Goal: Information Seeking & Learning: Stay updated

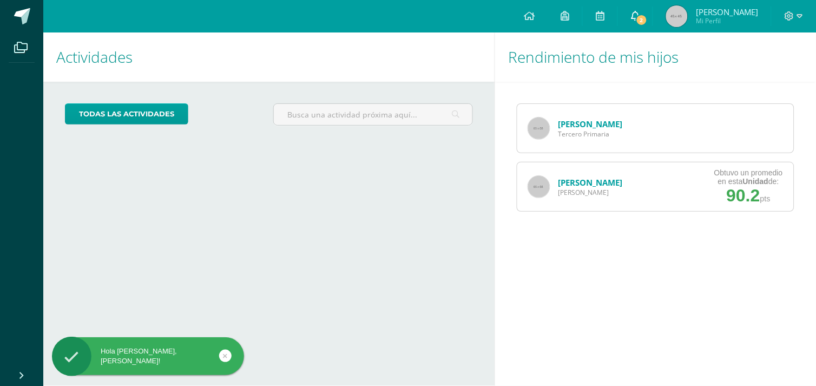
click at [637, 26] on link "2" at bounding box center [635, 16] width 35 height 32
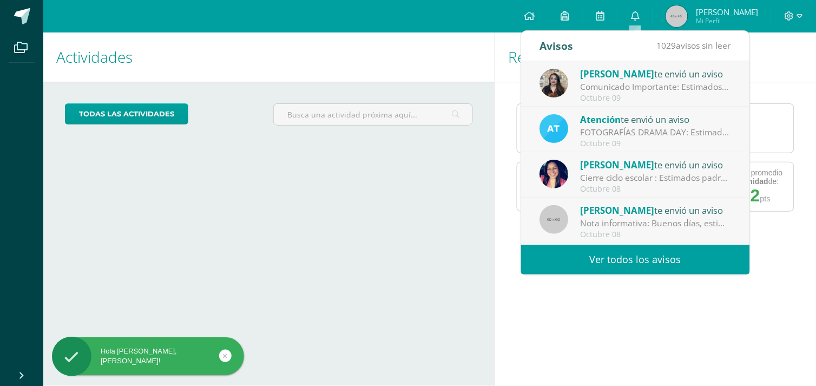
click at [672, 83] on div "Comunicado Importante: Estimados padres de familia: Un gusto saludarles. Envío …" at bounding box center [656, 87] width 150 height 12
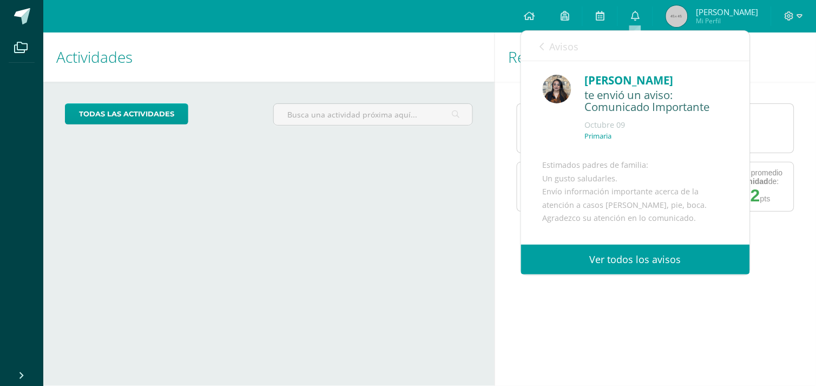
scroll to position [132, 0]
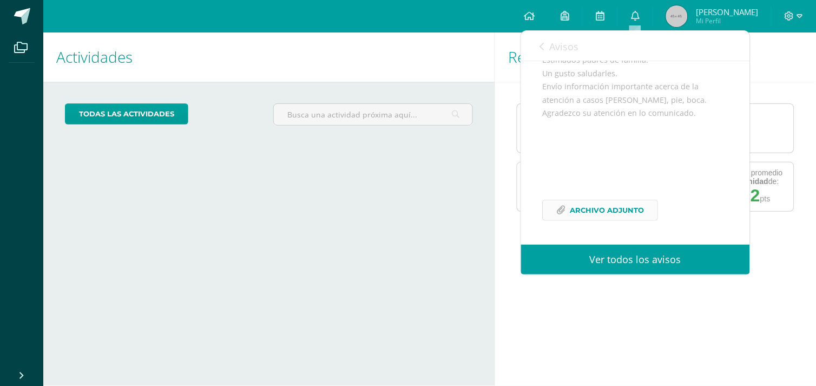
click at [646, 209] on link "Archivo Adjunto" at bounding box center [601, 210] width 116 height 21
click at [572, 53] on link "Avisos" at bounding box center [559, 46] width 39 height 31
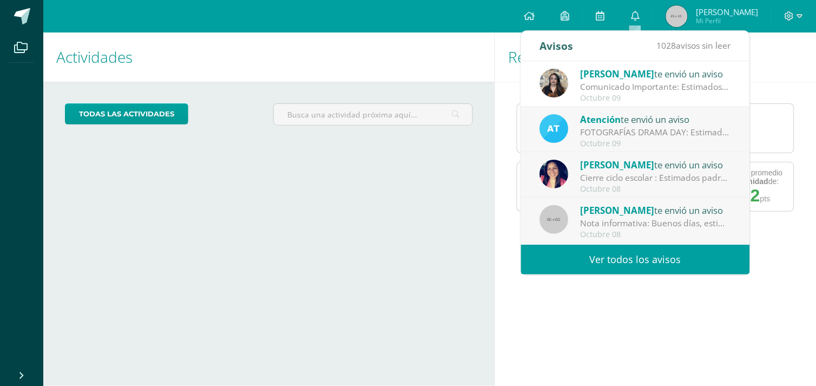
click at [708, 137] on div "FOTOGRAFÍAS DRAMA DAY: Estimados padres de familia, Por este medio les comparti…" at bounding box center [656, 132] width 150 height 12
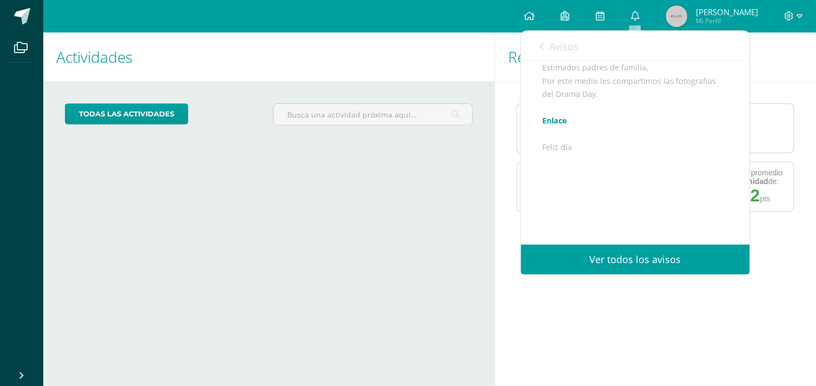
scroll to position [123, 0]
click at [554, 47] on span "Avisos" at bounding box center [564, 46] width 29 height 13
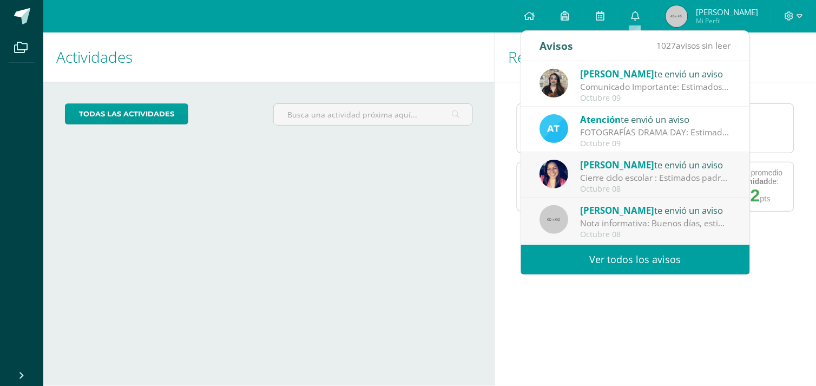
click at [686, 94] on div "Octubre 09" at bounding box center [656, 98] width 150 height 9
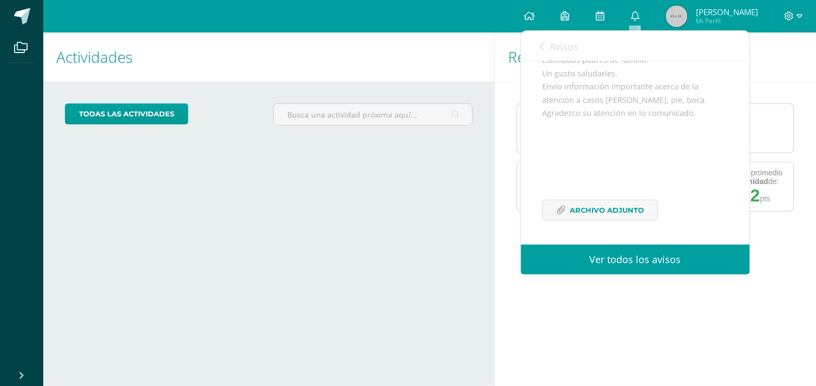
scroll to position [0, 0]
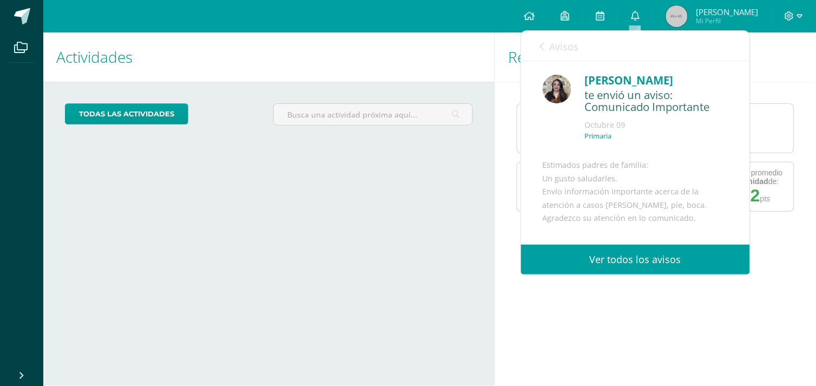
click at [565, 44] on span "Avisos" at bounding box center [564, 46] width 29 height 13
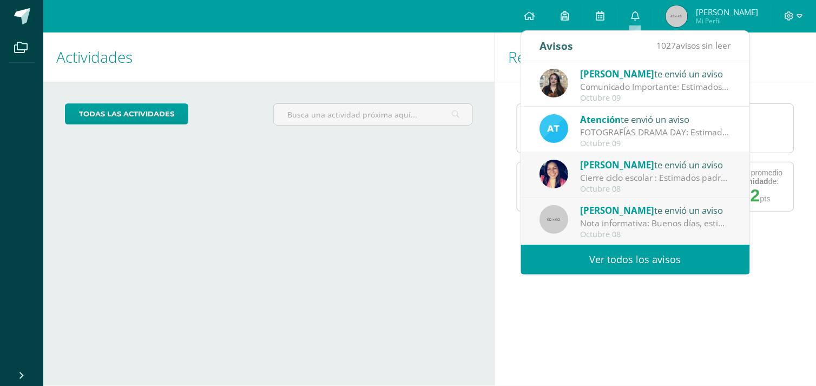
click at [660, 117] on div "Atención te envió un aviso" at bounding box center [656, 119] width 150 height 14
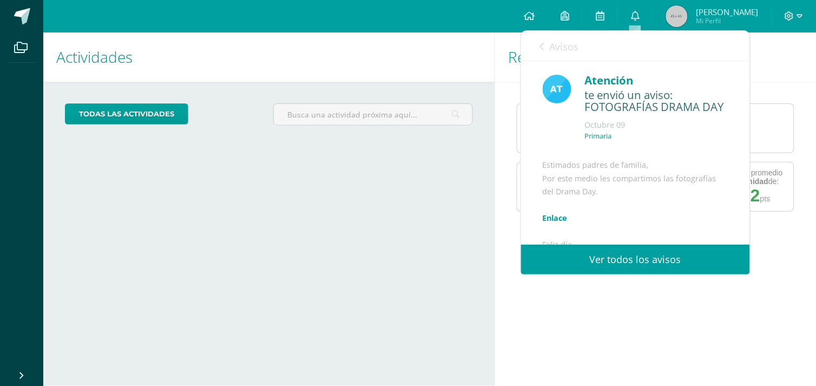
scroll to position [82, 0]
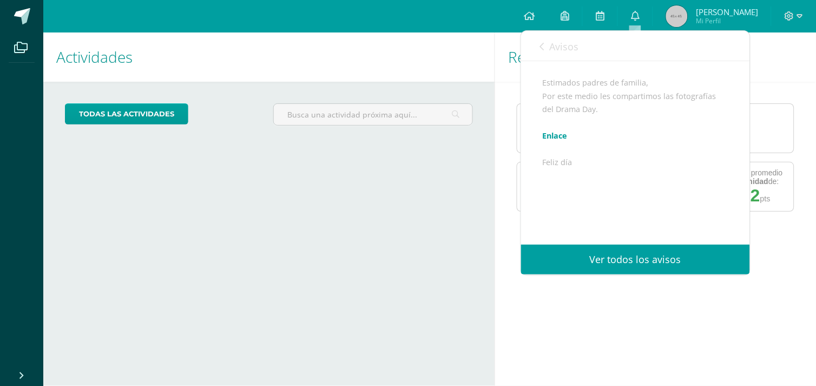
click at [556, 141] on link "Enlace" at bounding box center [555, 135] width 25 height 10
click at [550, 41] on span "Avisos" at bounding box center [564, 46] width 29 height 13
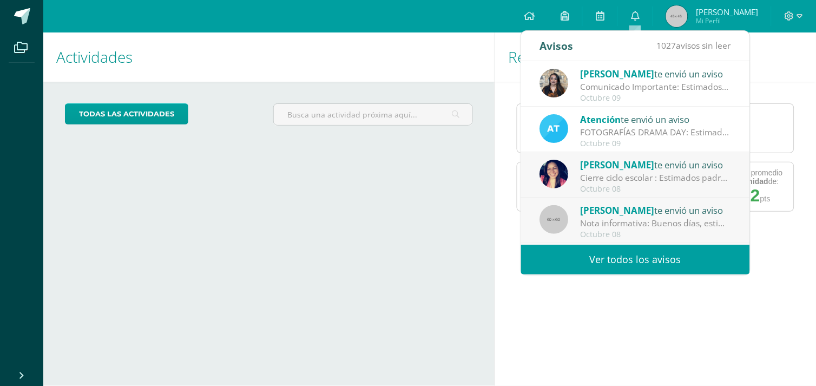
click at [684, 168] on div "[PERSON_NAME] te envió un aviso" at bounding box center [656, 165] width 150 height 14
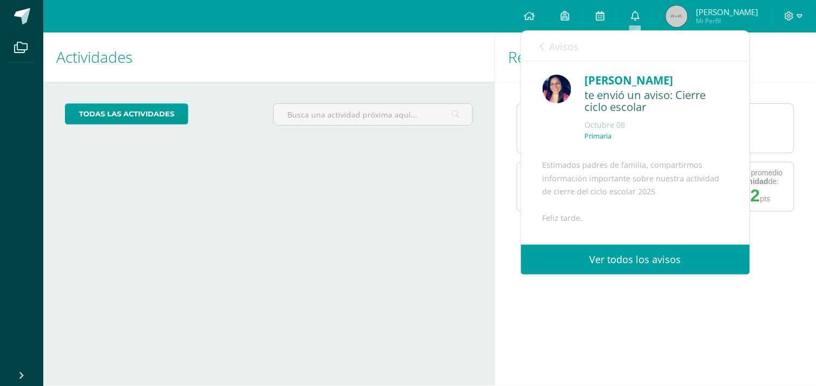
scroll to position [160, 0]
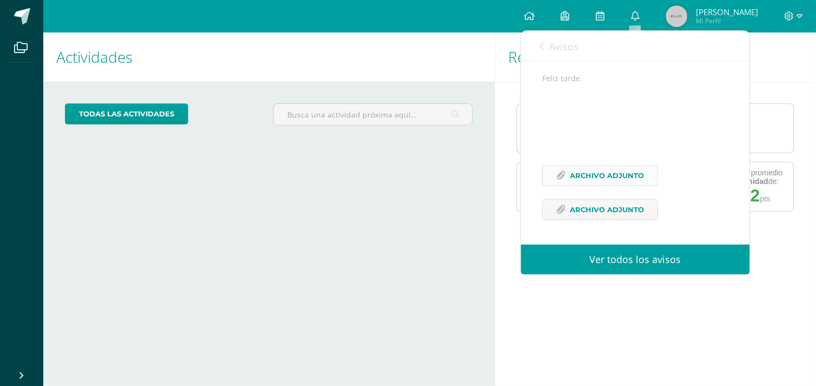
click at [608, 183] on span "Archivo Adjunto" at bounding box center [607, 176] width 74 height 20
click at [587, 186] on span "Archivo Adjunto" at bounding box center [607, 176] width 74 height 20
click at [606, 208] on span "Archivo Adjunto" at bounding box center [607, 210] width 74 height 20
click at [608, 186] on span "Archivo Adjunto" at bounding box center [607, 176] width 74 height 20
click at [563, 40] on span "Avisos" at bounding box center [564, 46] width 29 height 13
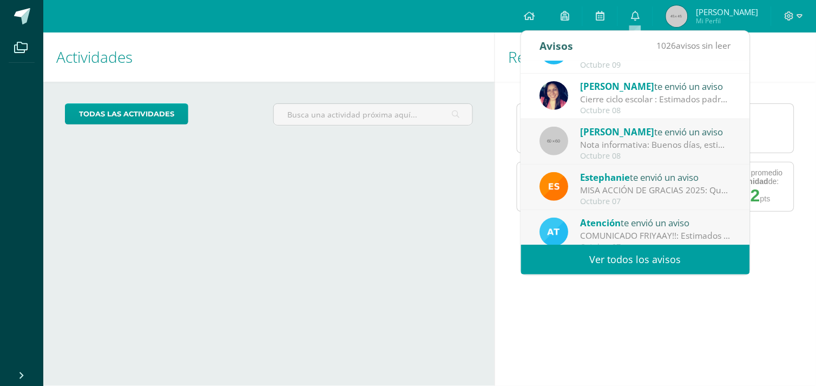
scroll to position [91, 0]
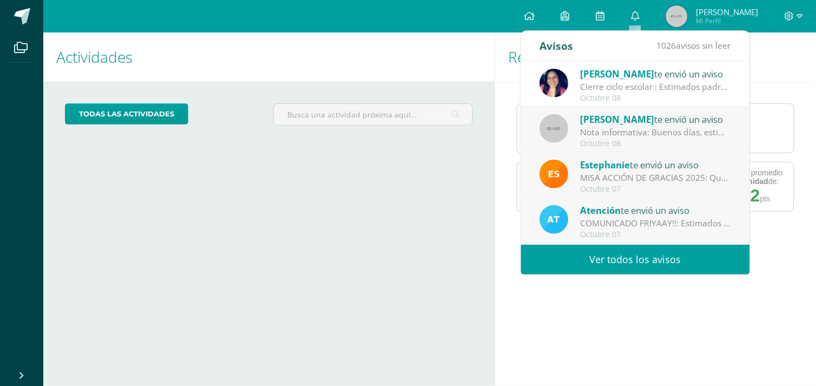
click at [680, 136] on div "Nota informativa: Buenos días, estimados padres de familia: Espero se encuentre…" at bounding box center [656, 132] width 150 height 12
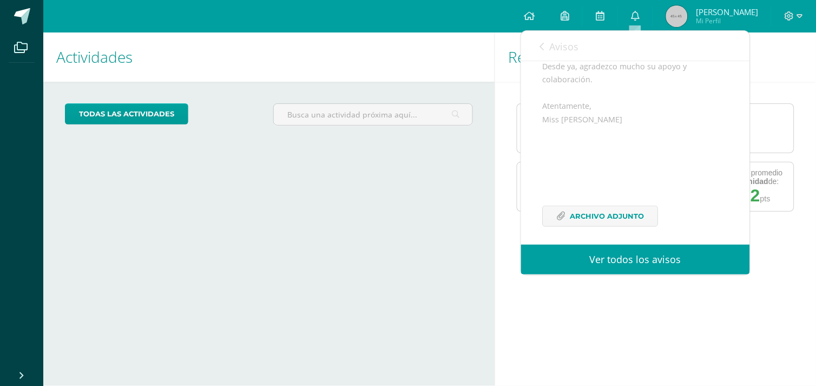
scroll to position [211, 0]
click at [620, 209] on span "Archivo Adjunto" at bounding box center [607, 210] width 74 height 20
click at [549, 54] on link "Avisos" at bounding box center [559, 46] width 39 height 31
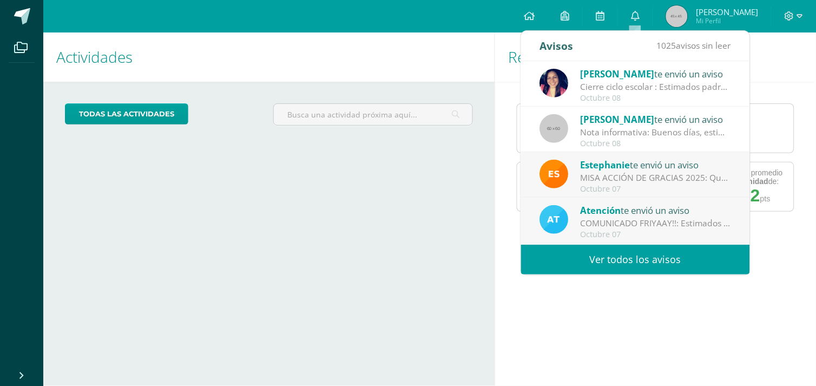
scroll to position [0, 0]
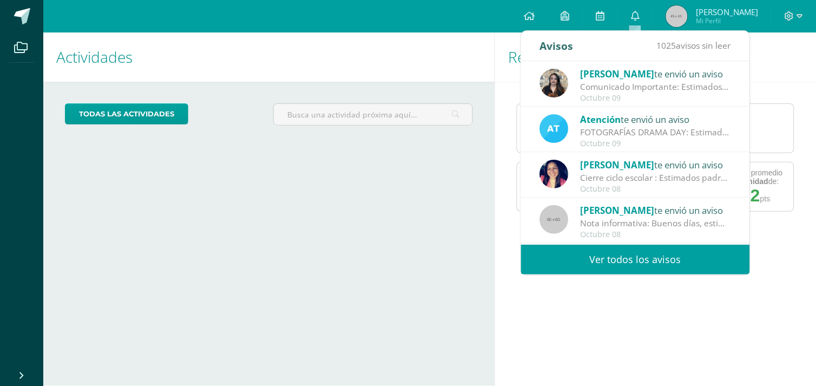
click at [776, 71] on h1 "Rendimiento de mis hijos" at bounding box center [655, 56] width 295 height 49
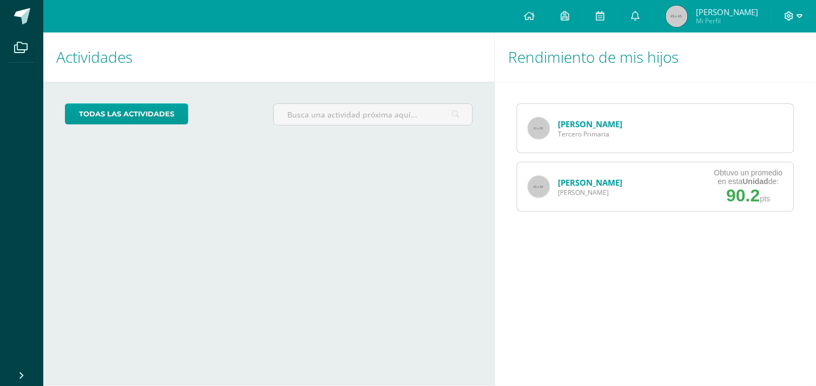
click at [793, 21] on span at bounding box center [794, 16] width 18 height 12
click at [763, 70] on span "Cerrar sesión" at bounding box center [767, 73] width 49 height 10
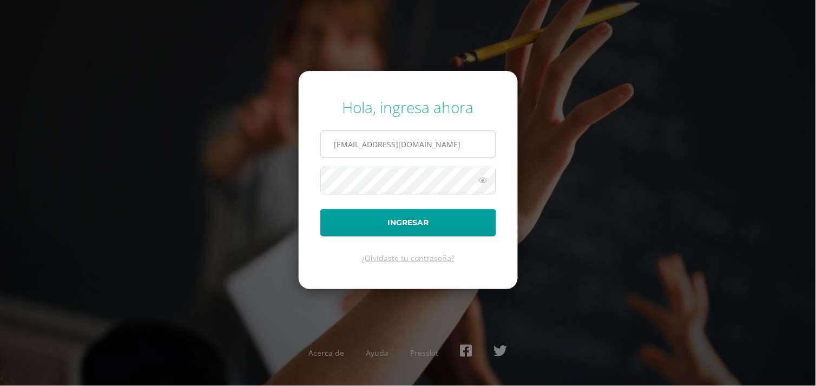
click at [350, 146] on input "v250@bilinguesanjuan.edu.gt" at bounding box center [408, 144] width 175 height 27
type input "v2501@bilinguesanjuan.edu.gt"
click at [320, 209] on button "Ingresar" at bounding box center [408, 223] width 176 height 28
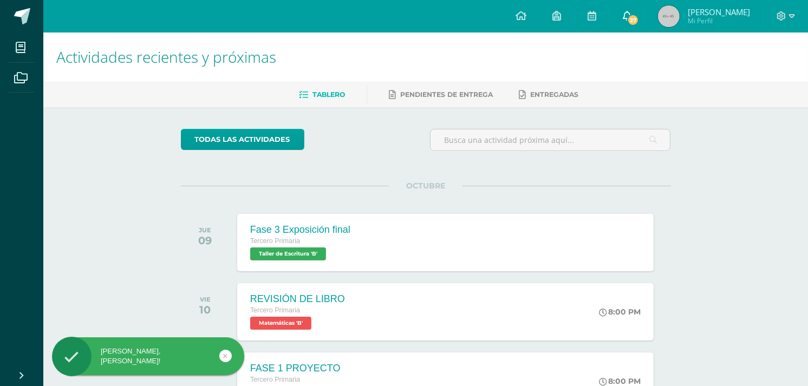
click at [632, 20] on span "27" at bounding box center [633, 20] width 12 height 12
